Goal: Book appointment/travel/reservation

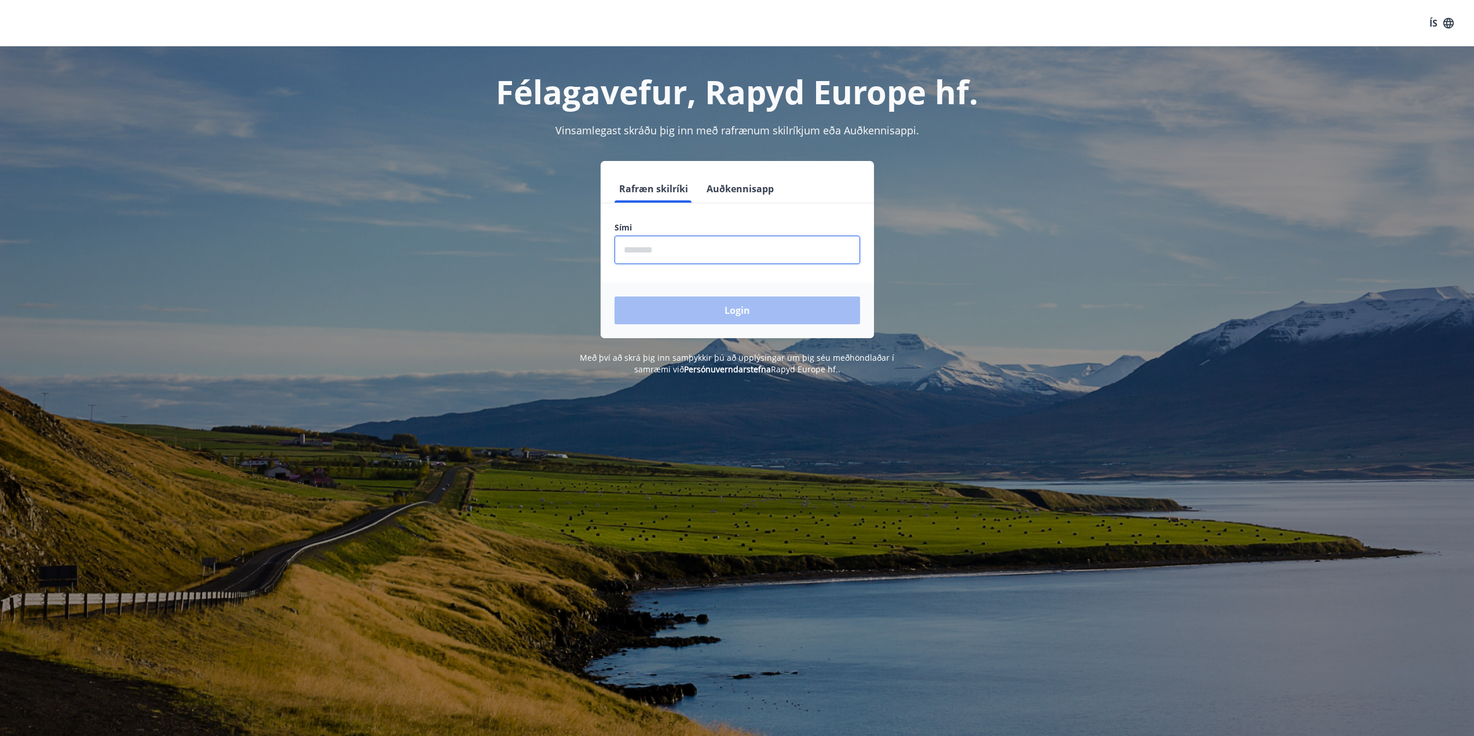
click at [647, 257] on input "phone" at bounding box center [737, 250] width 246 height 28
type input "********"
click at [614, 297] on button "Login" at bounding box center [737, 311] width 246 height 28
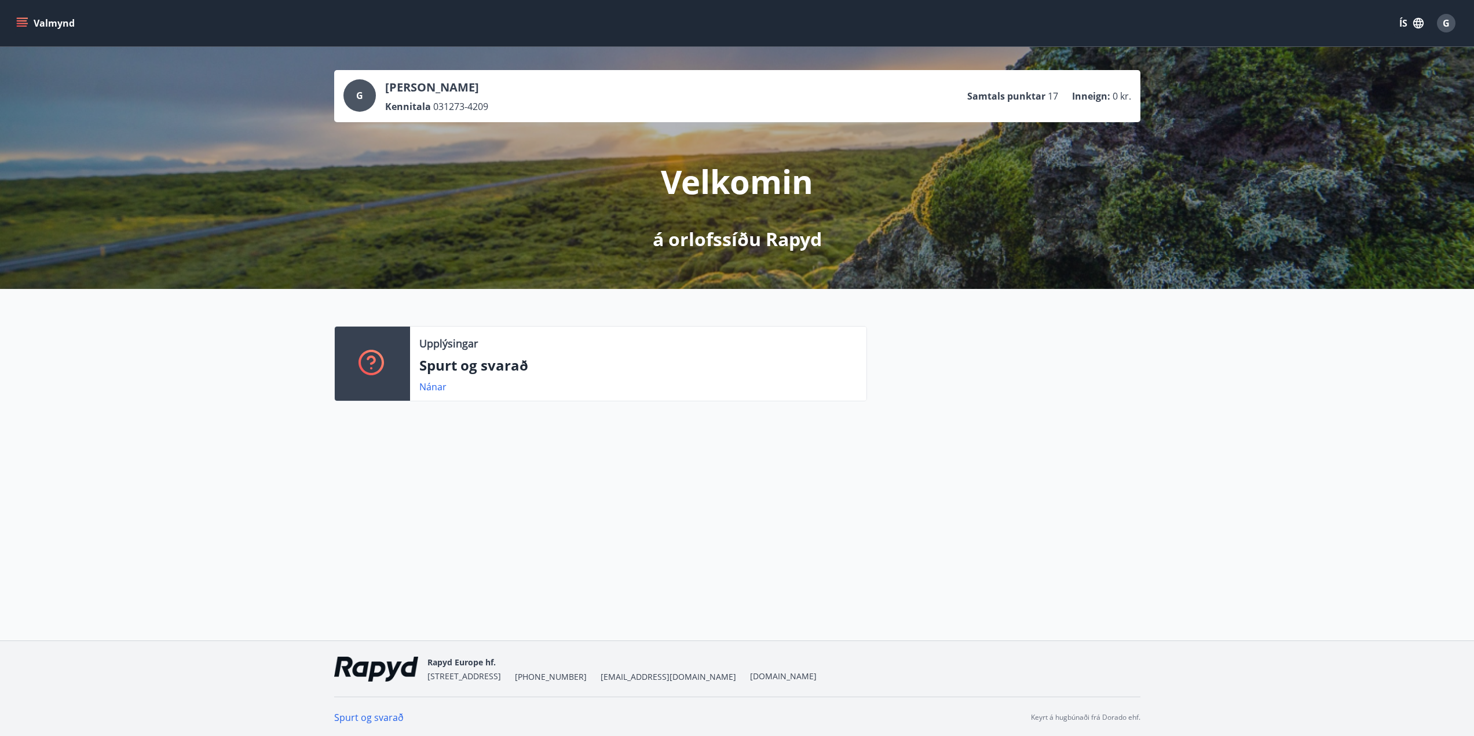
scroll to position [2, 0]
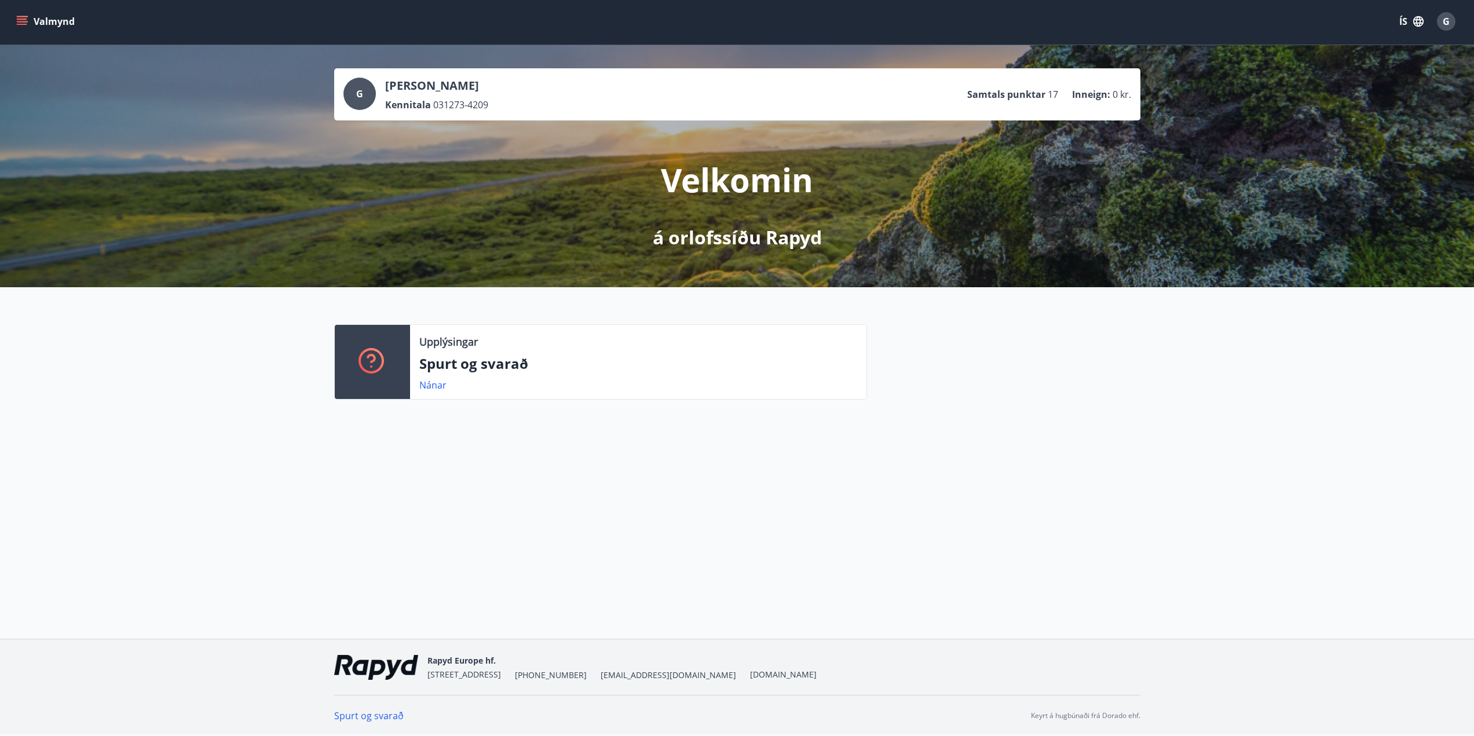
click at [30, 24] on button "Valmynd" at bounding box center [46, 21] width 65 height 21
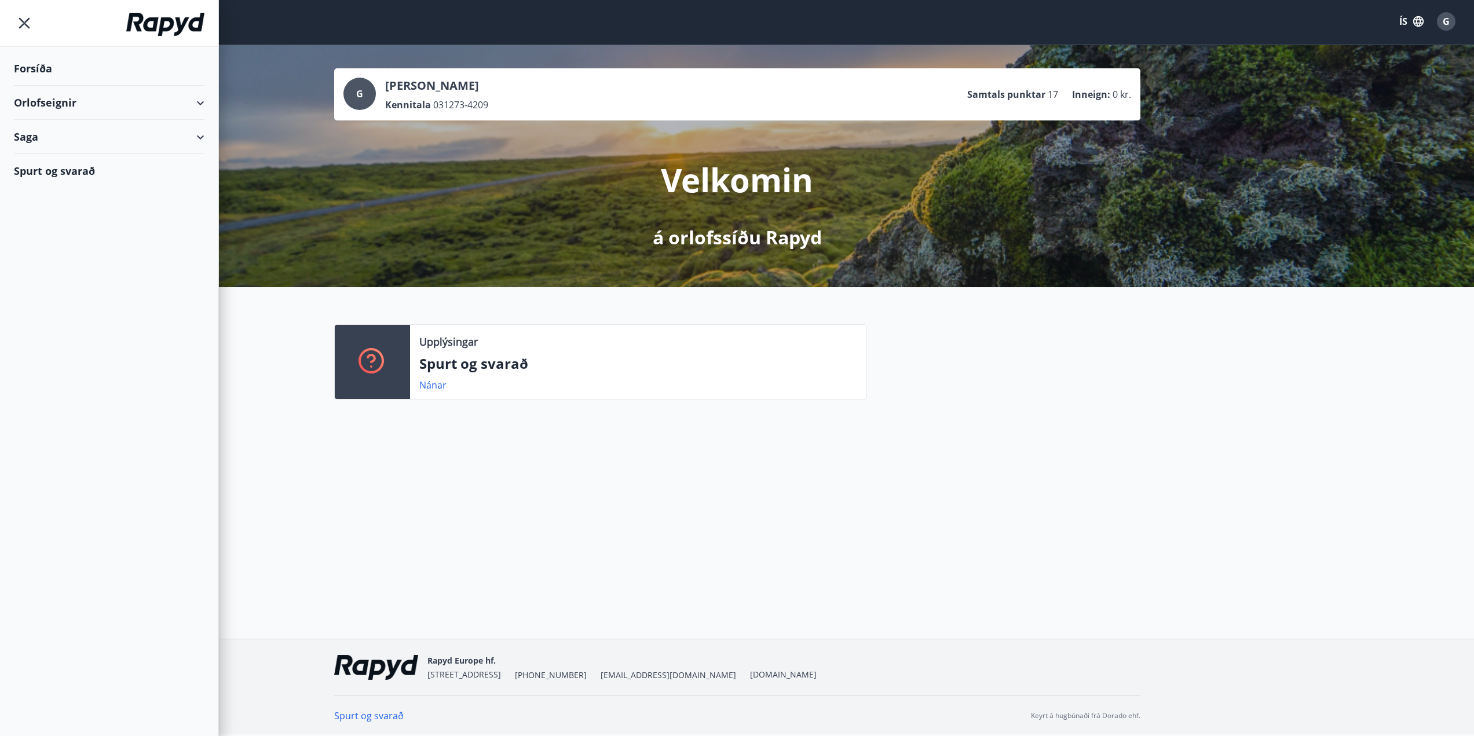
click at [83, 97] on div "Orlofseignir" at bounding box center [109, 103] width 191 height 34
click at [93, 155] on div "Bókunardagatal" at bounding box center [109, 156] width 172 height 24
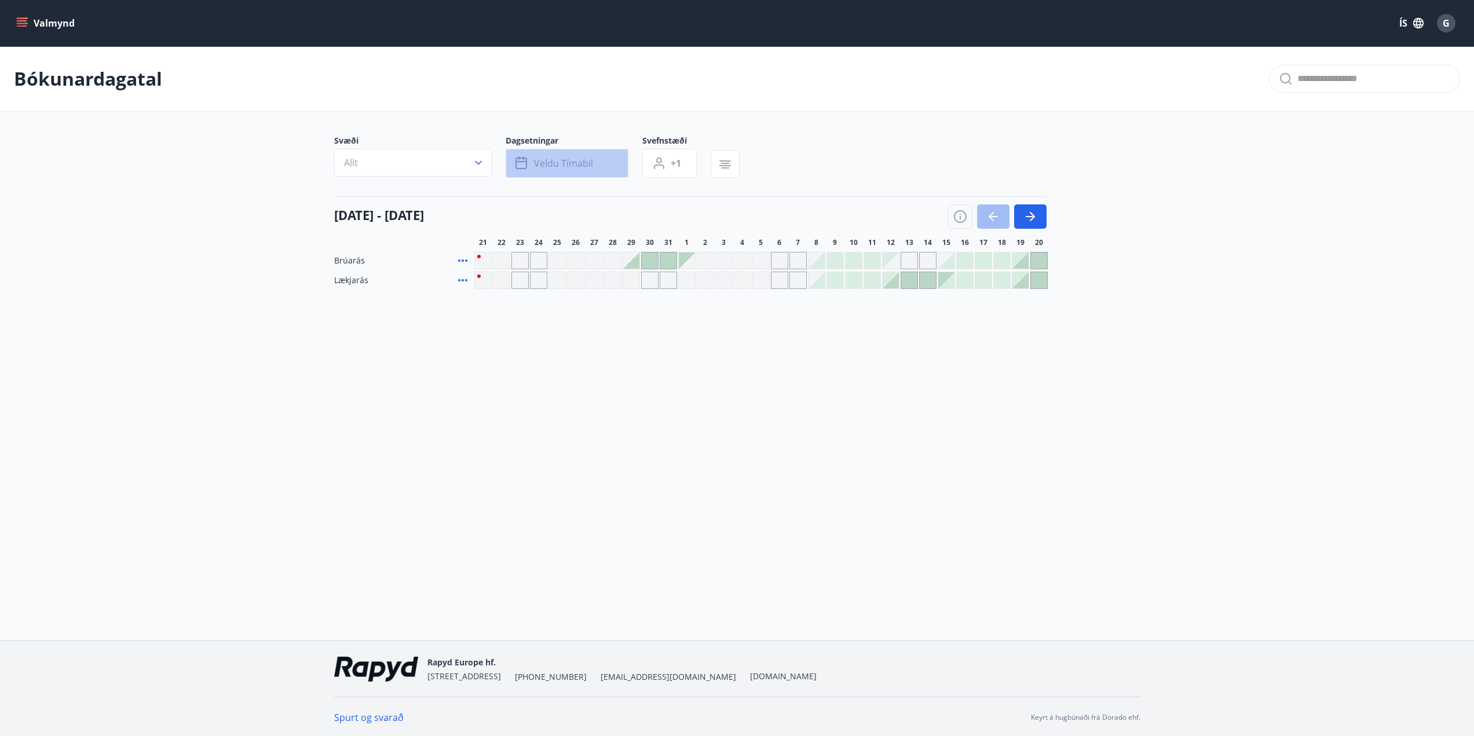
click at [561, 170] on button "Veldu tímabil" at bounding box center [567, 163] width 123 height 29
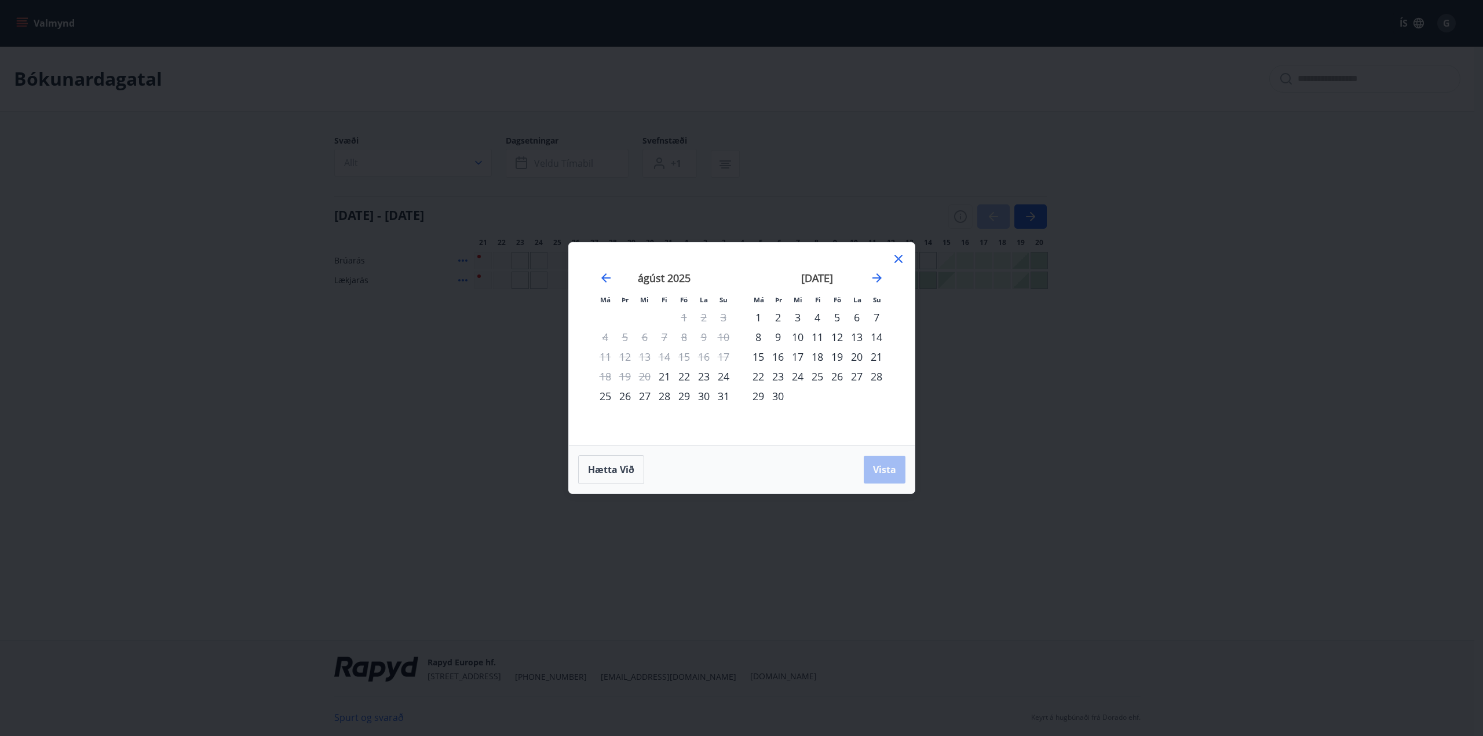
click at [818, 335] on div "11" at bounding box center [817, 337] width 20 height 20
click at [754, 357] on div "15" at bounding box center [758, 357] width 20 height 20
click at [877, 470] on span "Vista" at bounding box center [884, 469] width 23 height 13
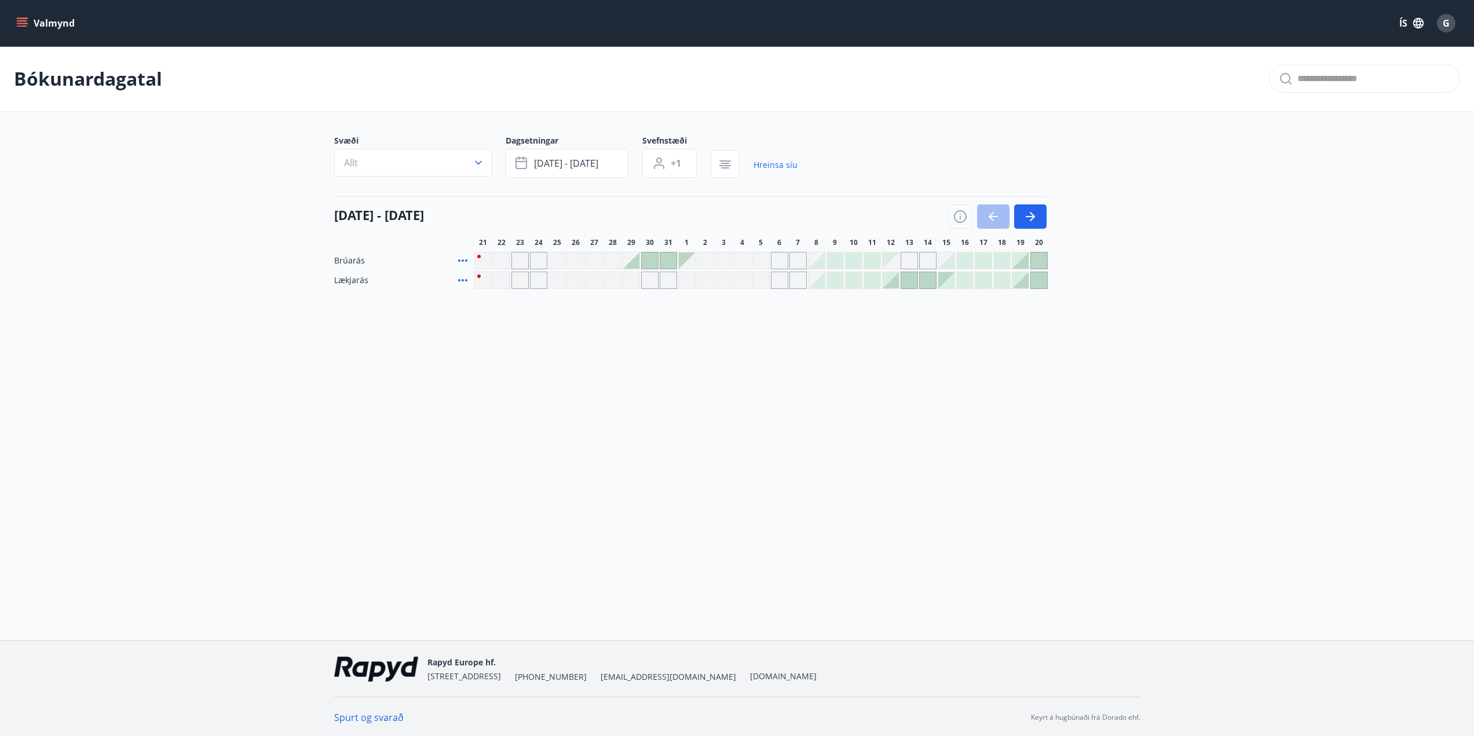
click at [465, 283] on icon at bounding box center [463, 280] width 14 height 14
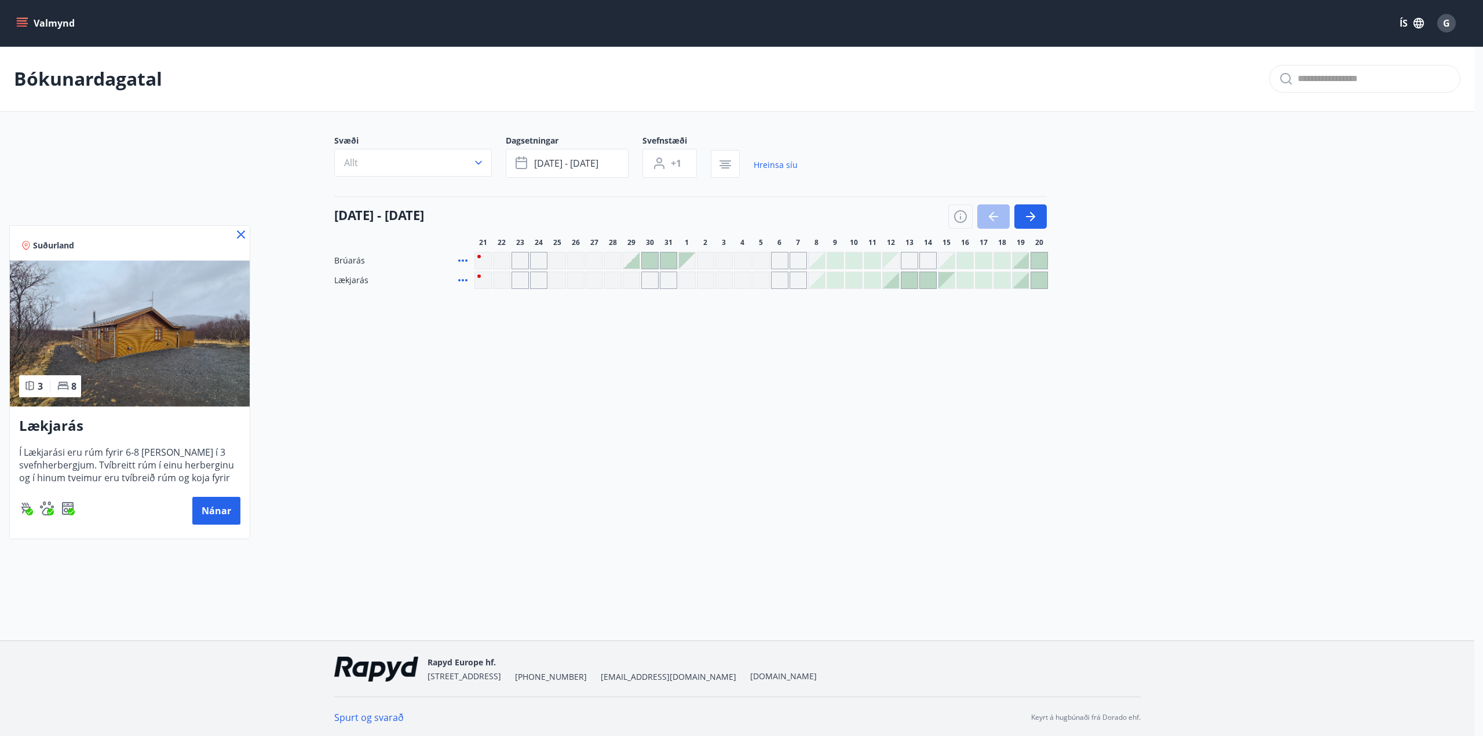
click at [888, 281] on div at bounding box center [741, 368] width 1483 height 736
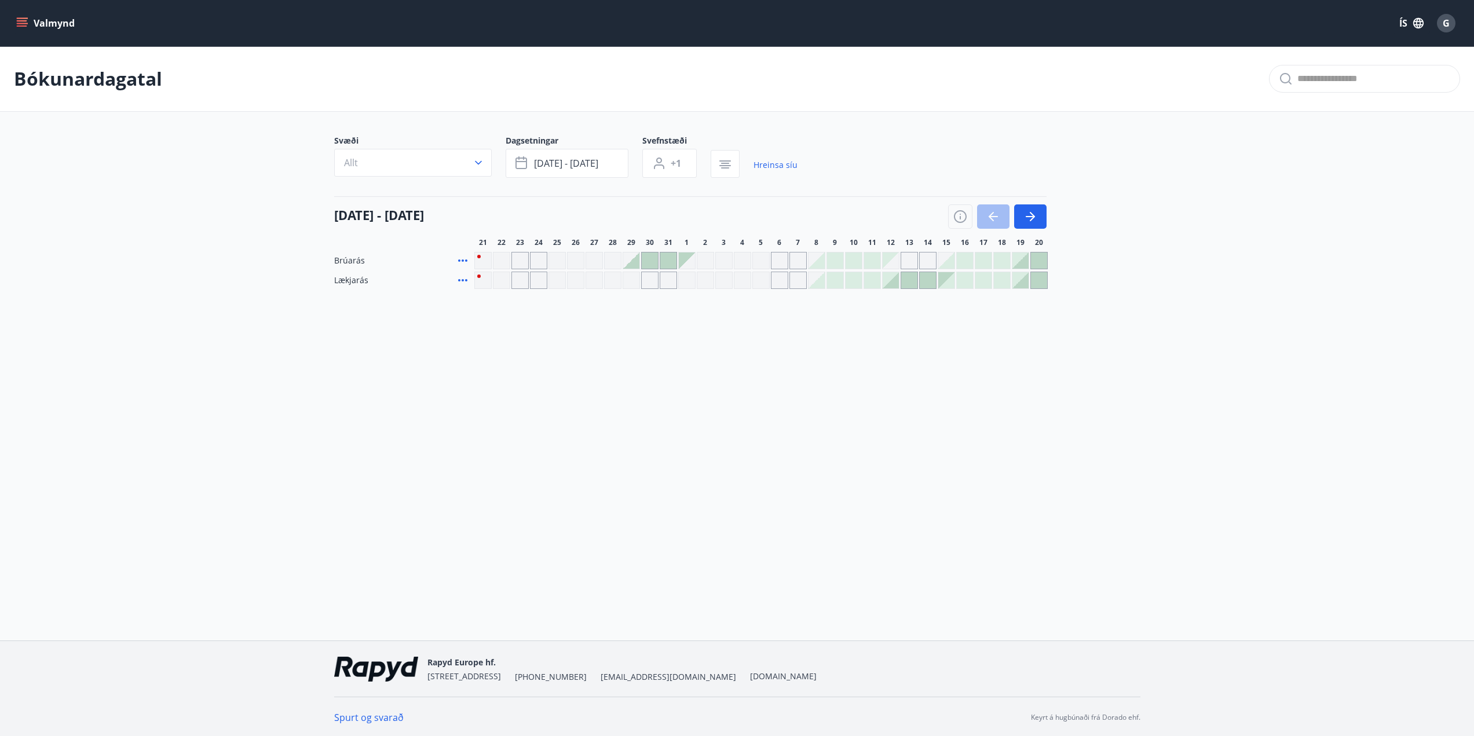
click at [950, 281] on div at bounding box center [946, 280] width 16 height 16
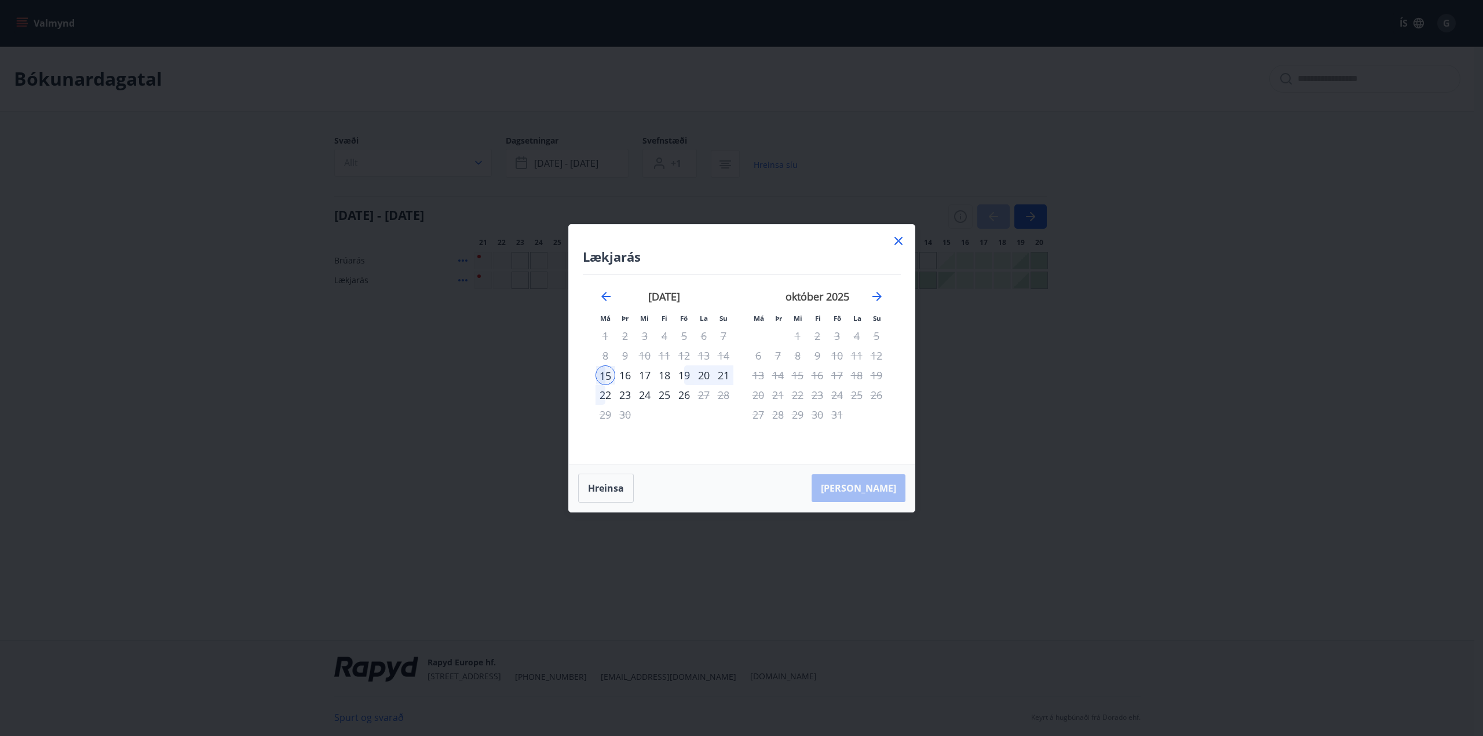
click at [894, 240] on icon at bounding box center [898, 241] width 14 height 14
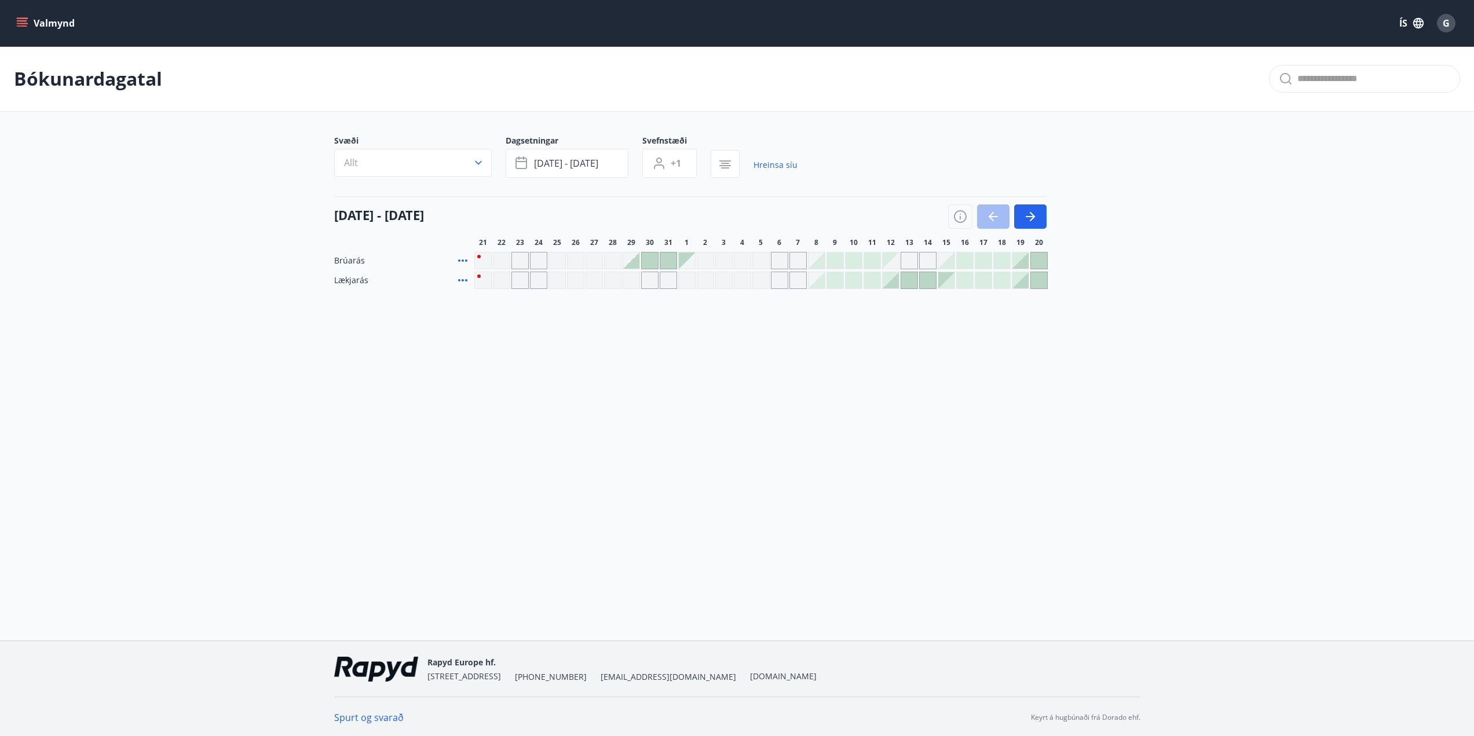
click at [896, 284] on div at bounding box center [891, 280] width 16 height 16
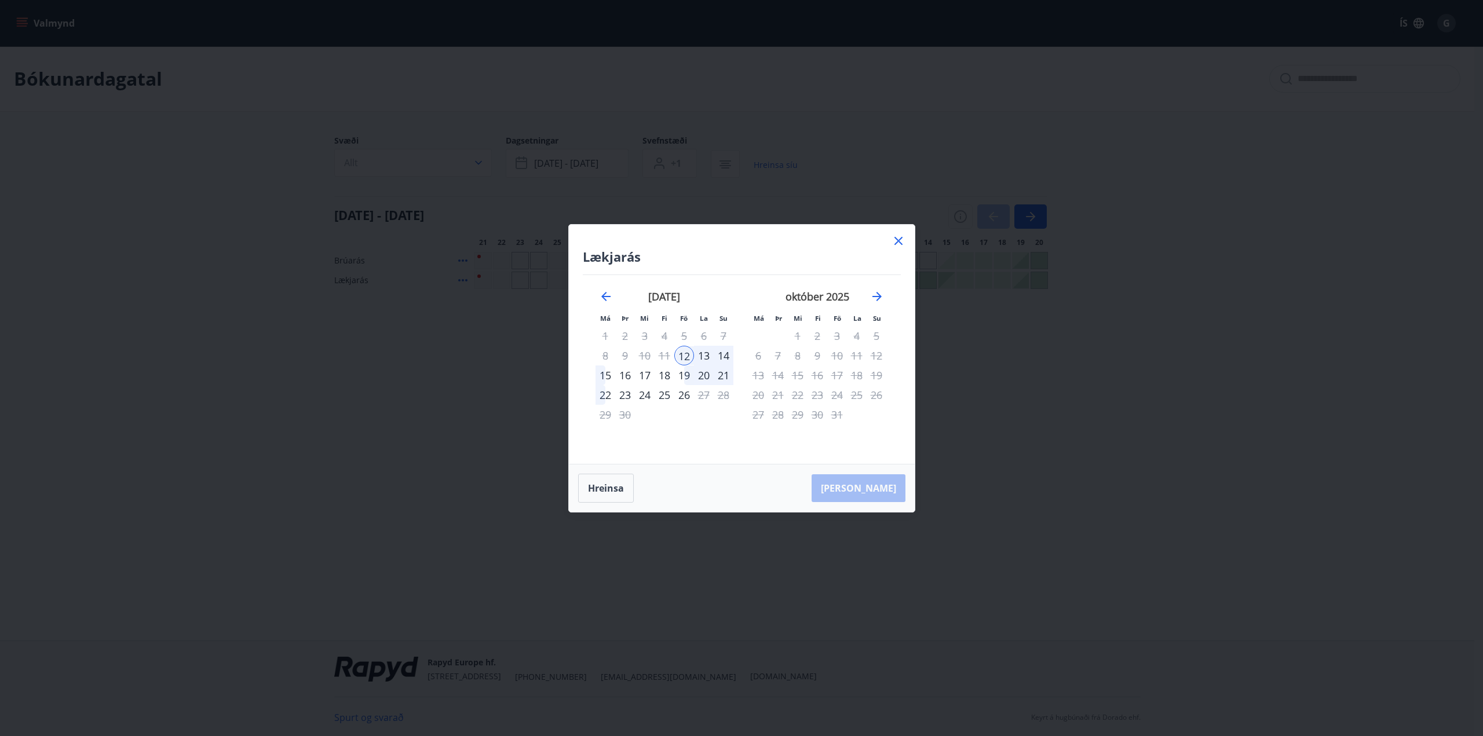
click at [605, 377] on div "15" at bounding box center [605, 375] width 20 height 20
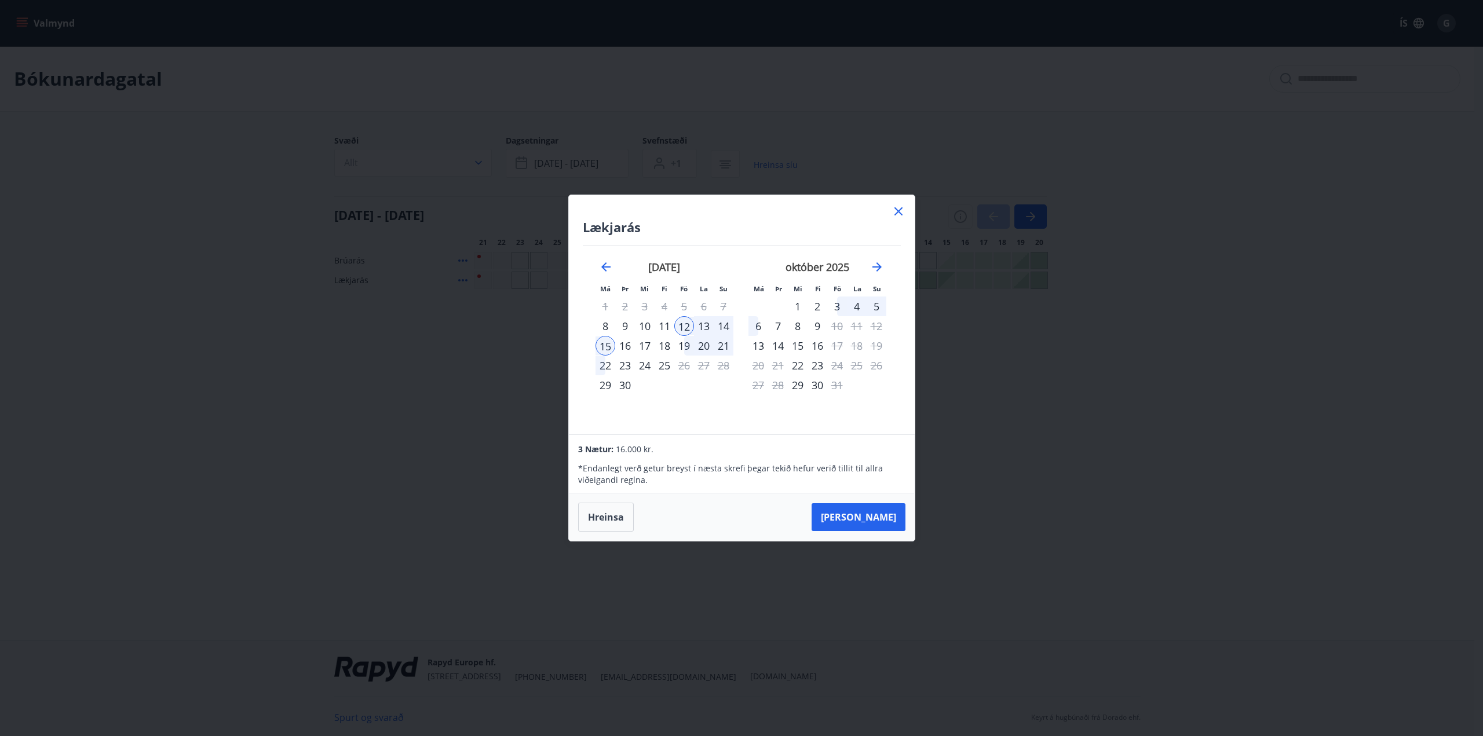
click at [683, 323] on div "12" at bounding box center [684, 326] width 20 height 20
click at [606, 345] on div "15" at bounding box center [605, 346] width 20 height 20
click at [852, 511] on button "[PERSON_NAME]" at bounding box center [858, 517] width 94 height 28
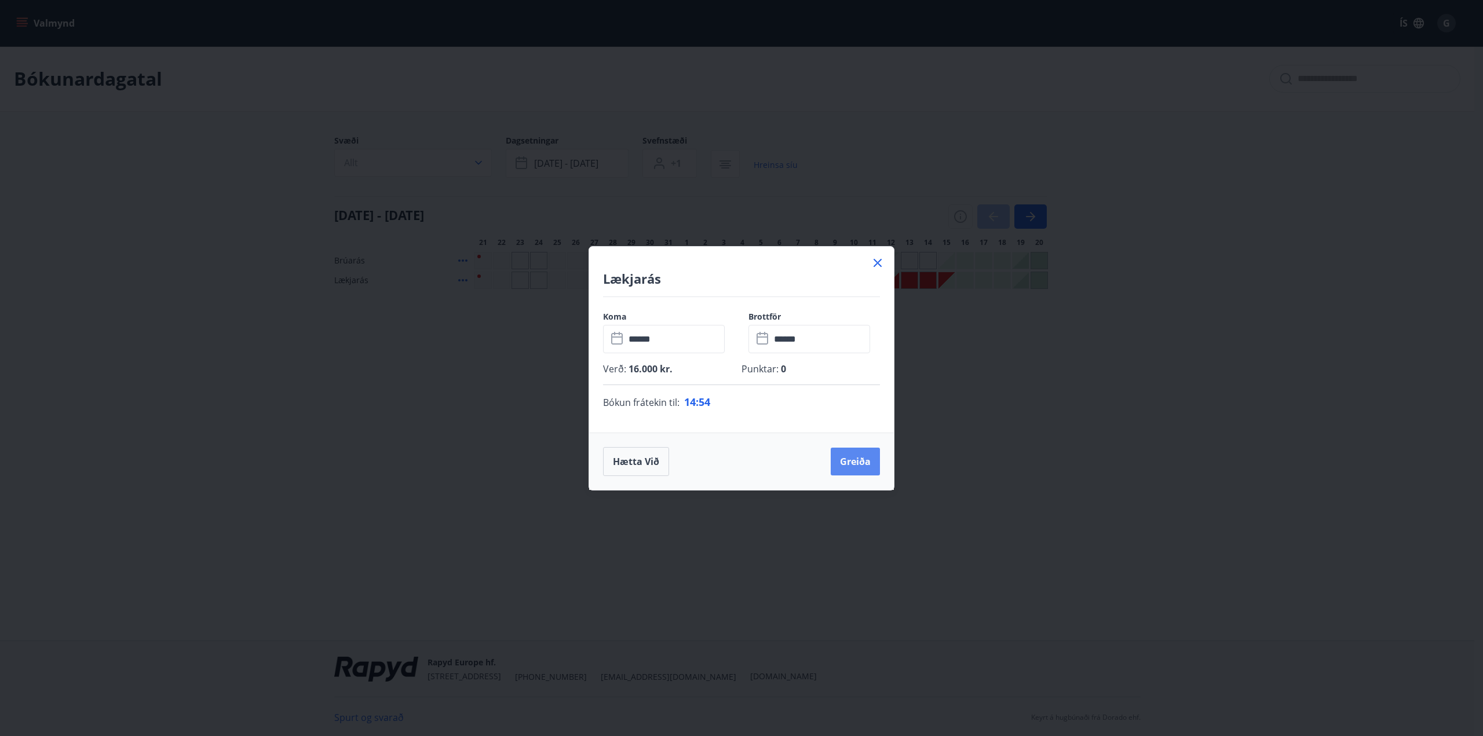
click at [851, 460] on button "Greiða" at bounding box center [854, 462] width 49 height 28
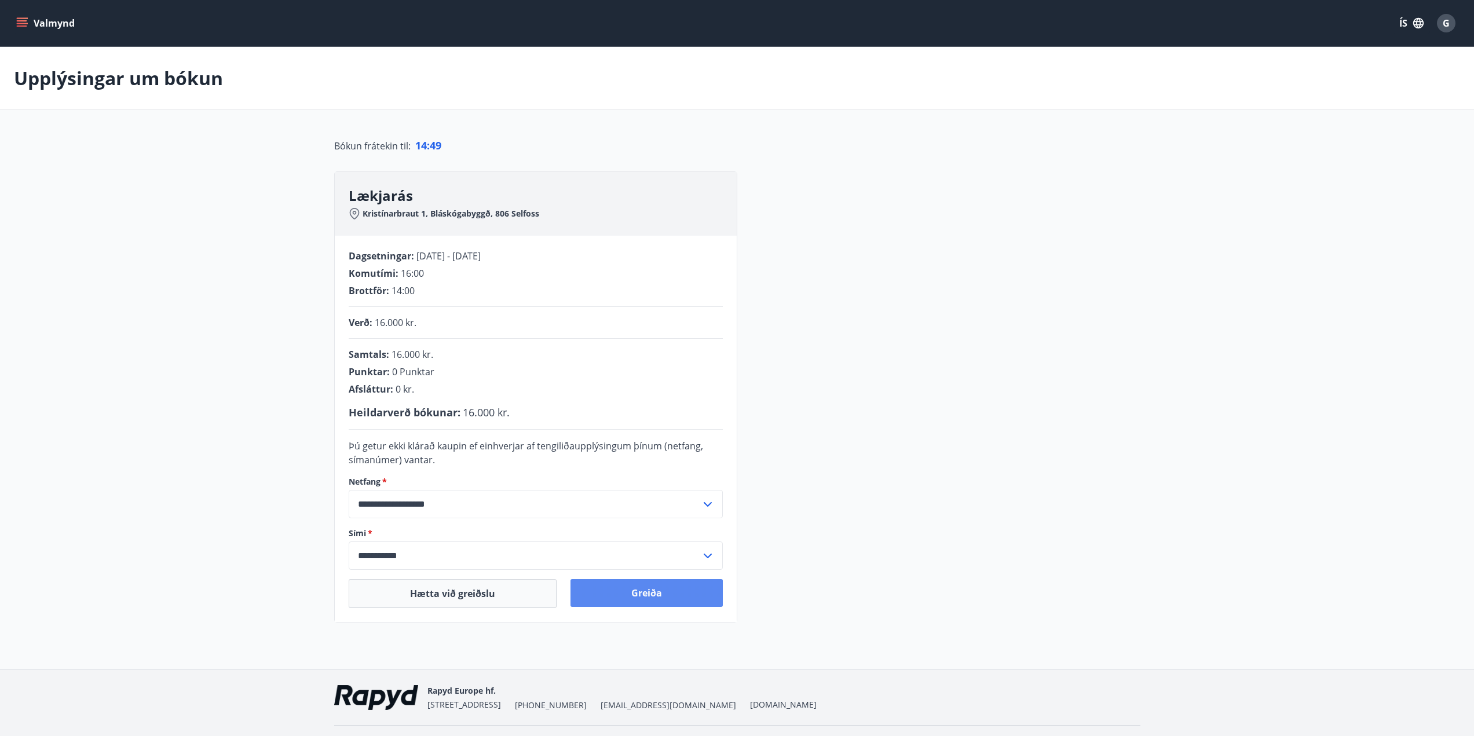
click at [603, 588] on button "Greiða" at bounding box center [646, 593] width 152 height 28
